Goal: Find specific page/section: Find specific page/section

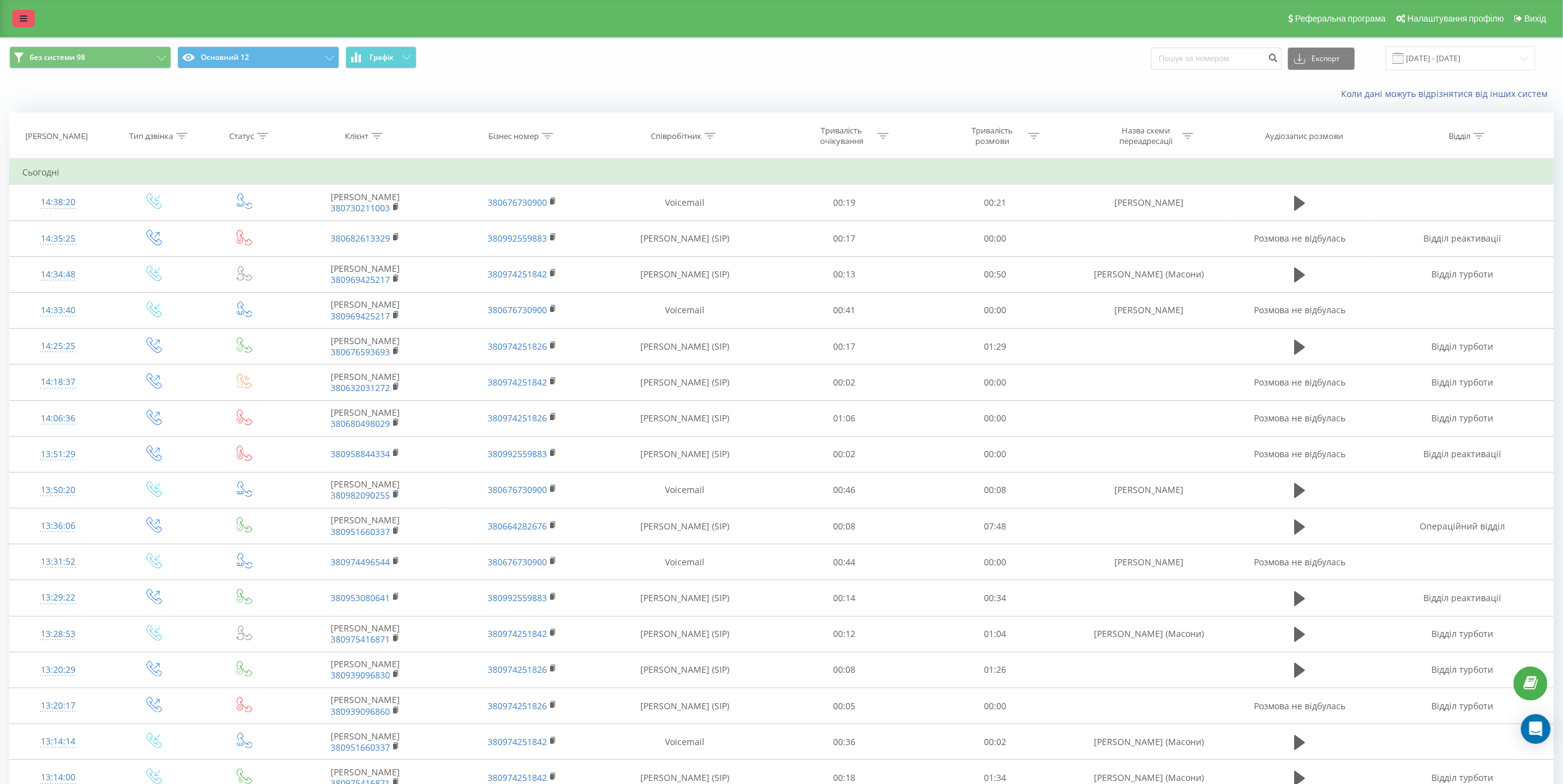
click at [23, 11] on link at bounding box center [23, 18] width 23 height 17
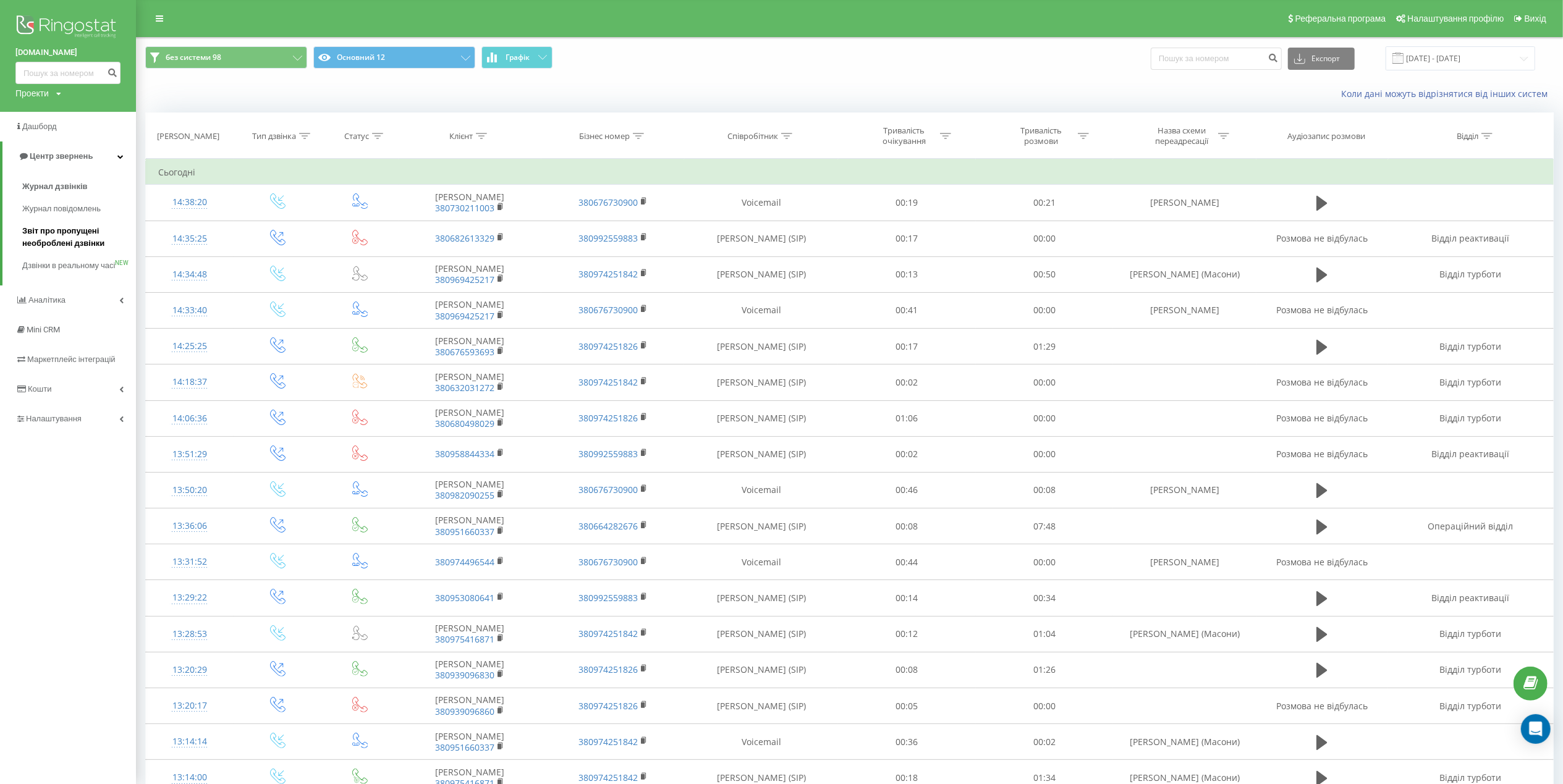
click at [80, 237] on span "Звіт про пропущені необроблені дзвінки" at bounding box center [76, 237] width 108 height 25
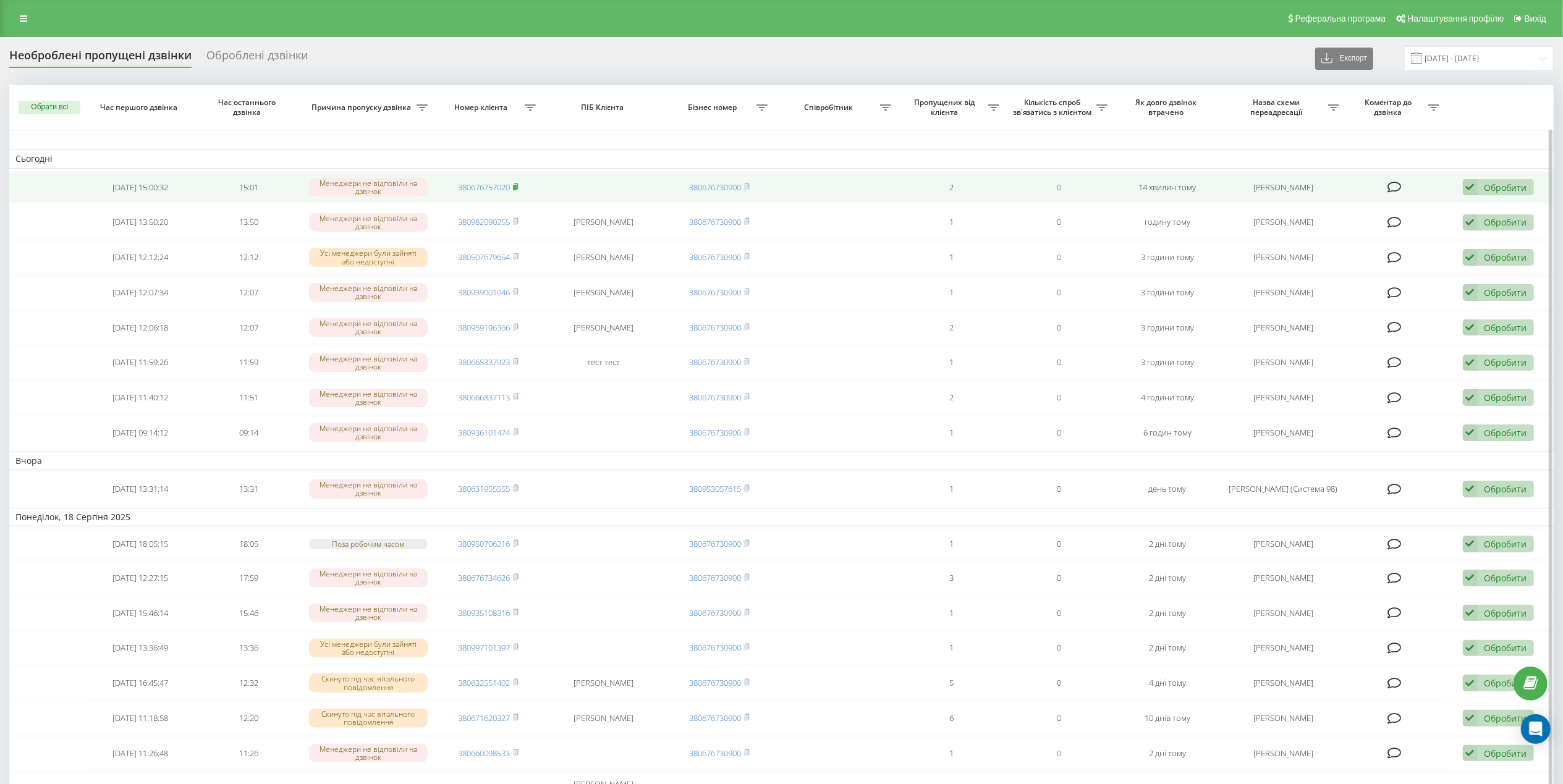
click at [518, 185] on icon at bounding box center [515, 187] width 5 height 8
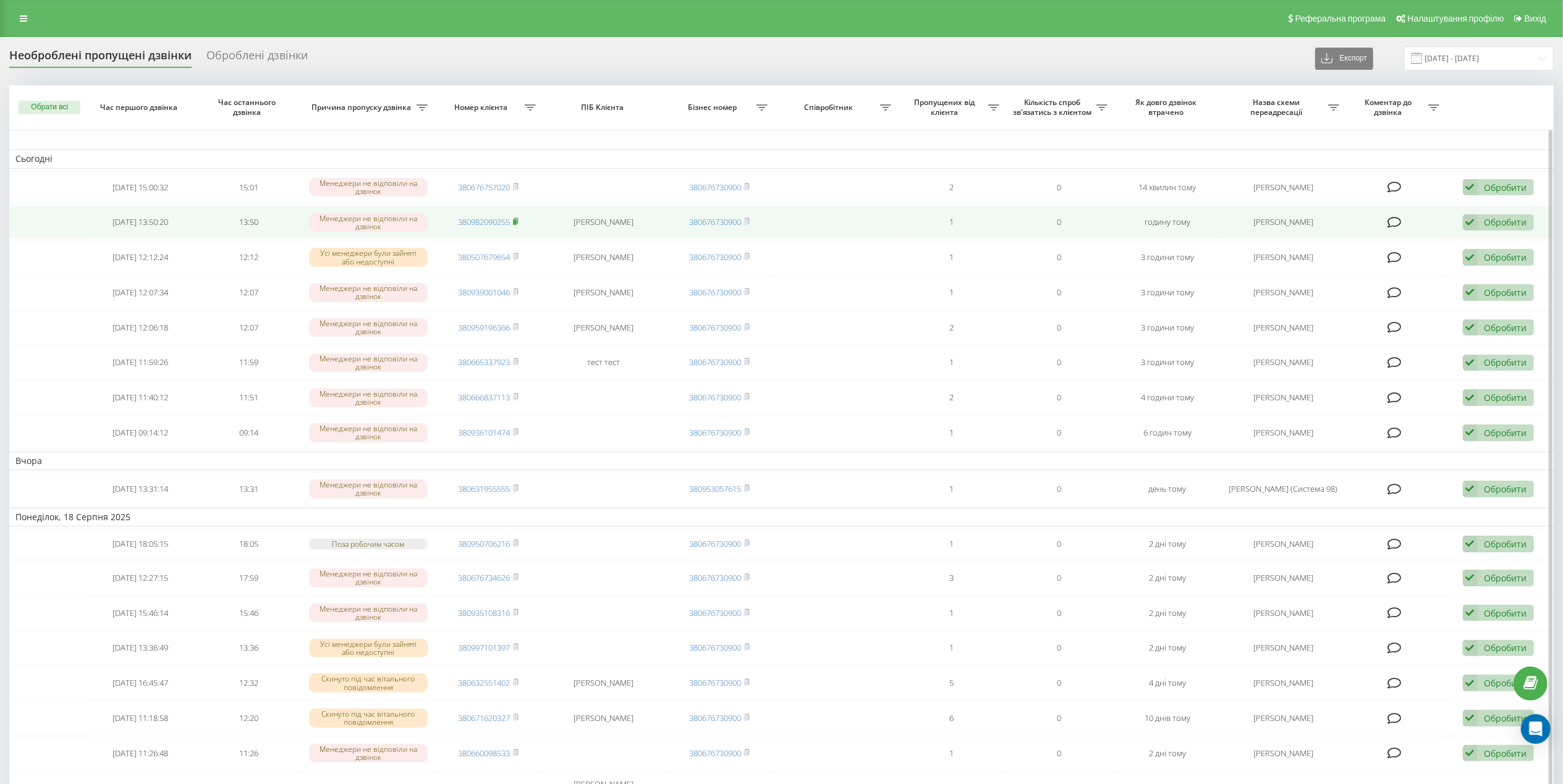
click at [517, 220] on rect at bounding box center [514, 221] width 4 height 5
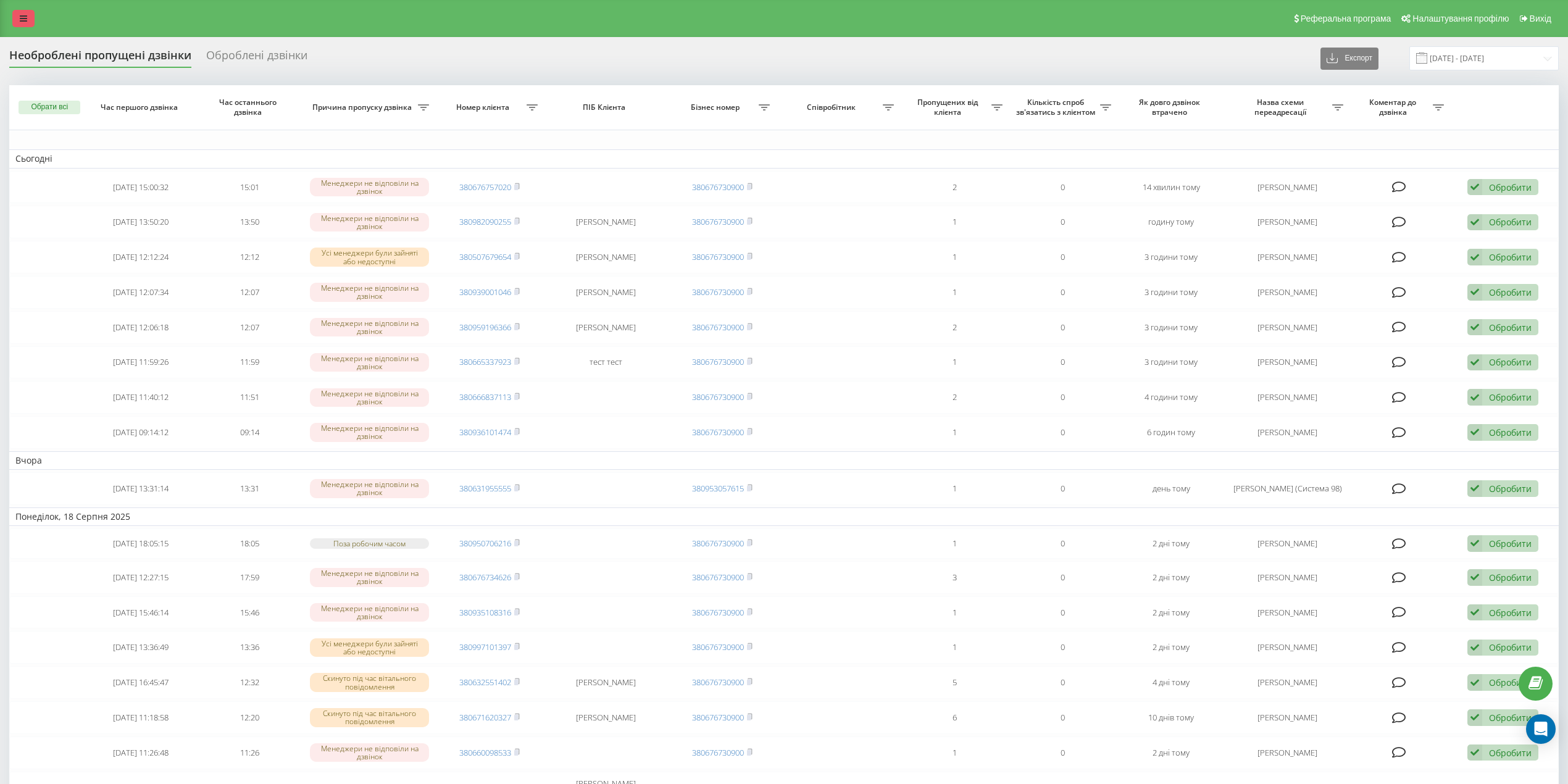
click at [18, 19] on link at bounding box center [23, 18] width 23 height 17
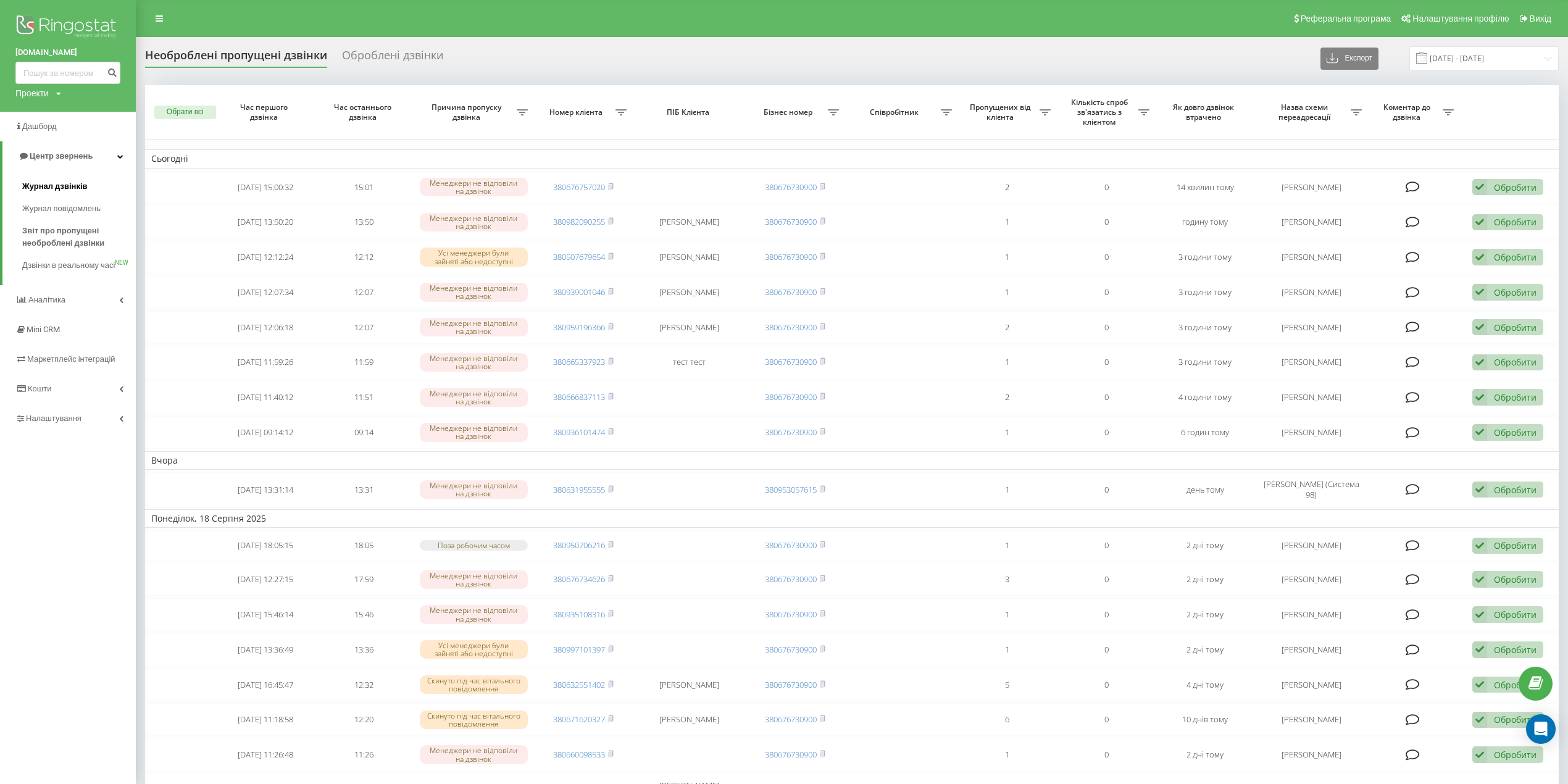
click at [77, 177] on link "Журнал дзвінків" at bounding box center [79, 187] width 114 height 23
